Goal: Navigation & Orientation: Find specific page/section

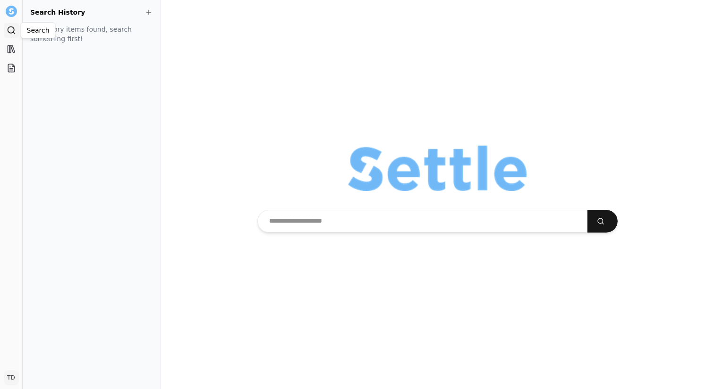
click at [11, 30] on icon at bounding box center [11, 30] width 9 height 9
click at [9, 51] on icon at bounding box center [11, 48] width 9 height 9
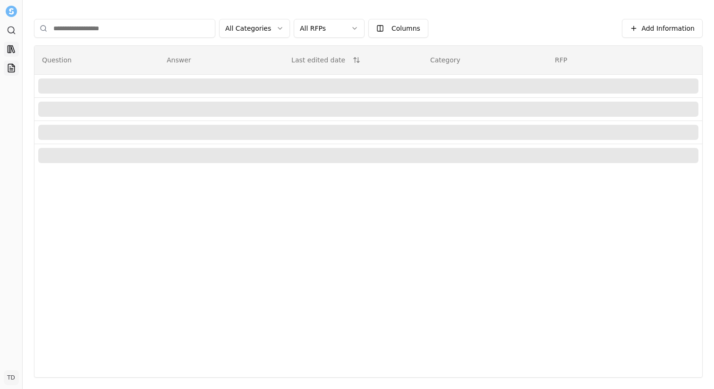
click at [6, 67] on link "Projects" at bounding box center [11, 67] width 15 height 15
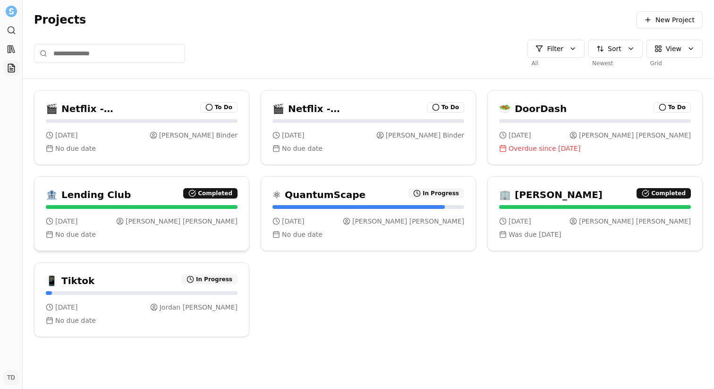
click at [112, 195] on h3 "Lending Club" at bounding box center [95, 194] width 69 height 13
